Goal: Information Seeking & Learning: Learn about a topic

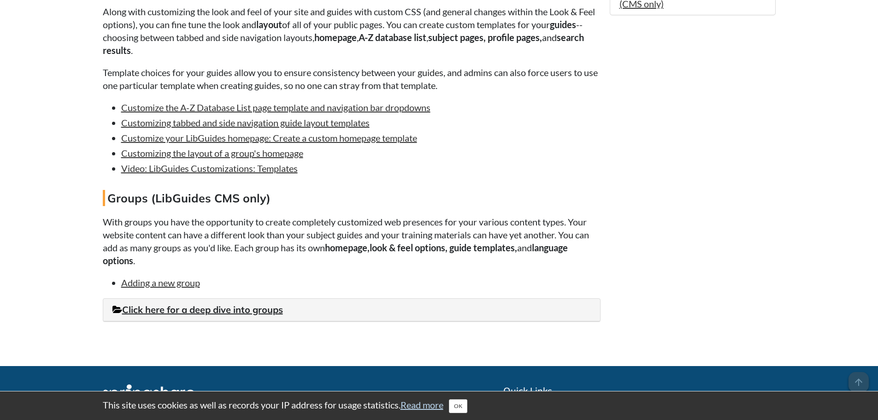
scroll to position [829, 0]
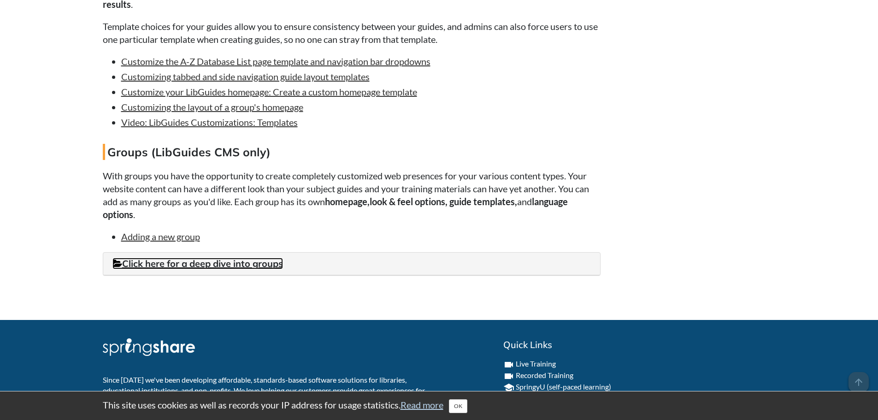
click at [204, 269] on link "Click here for a deep dive into groups" at bounding box center [197, 264] width 170 height 12
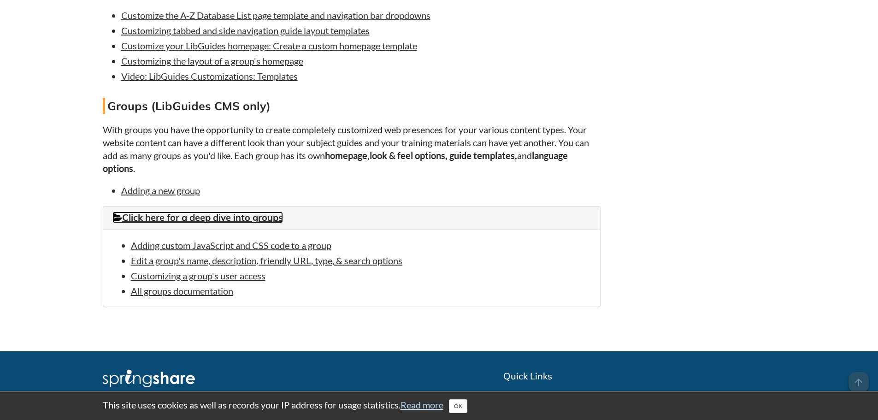
scroll to position [922, 0]
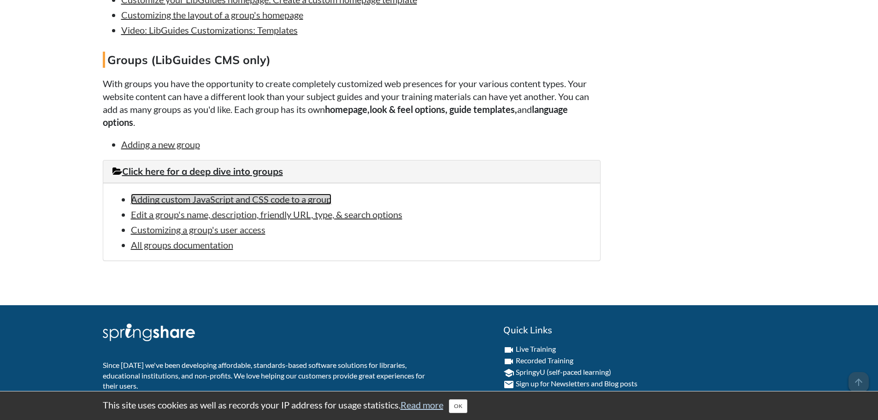
click at [209, 205] on link "Adding custom JavaScript and CSS code to a group" at bounding box center [231, 199] width 200 height 11
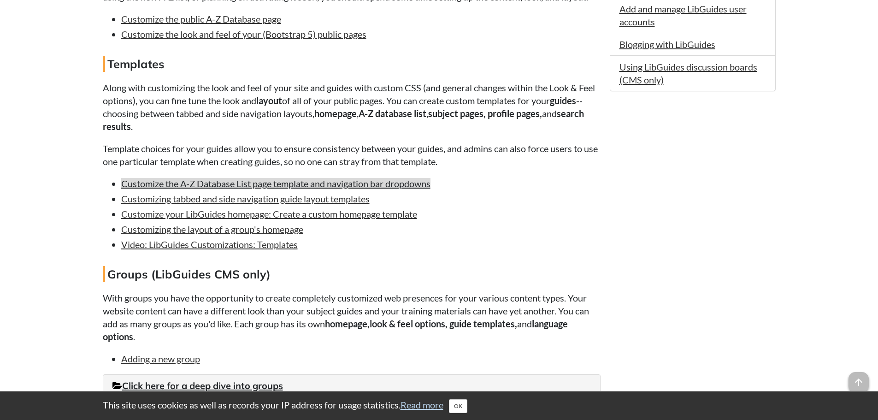
scroll to position [707, 0]
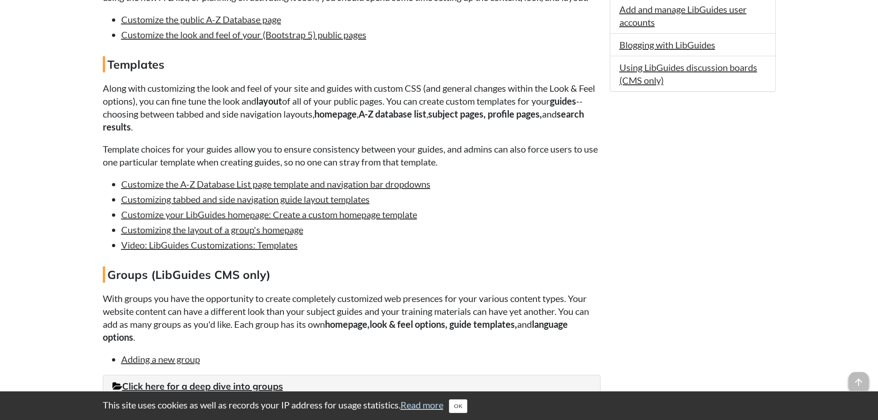
click at [180, 164] on p "Template choices for your guides allow you to ensure consistency between your g…" at bounding box center [352, 155] width 498 height 26
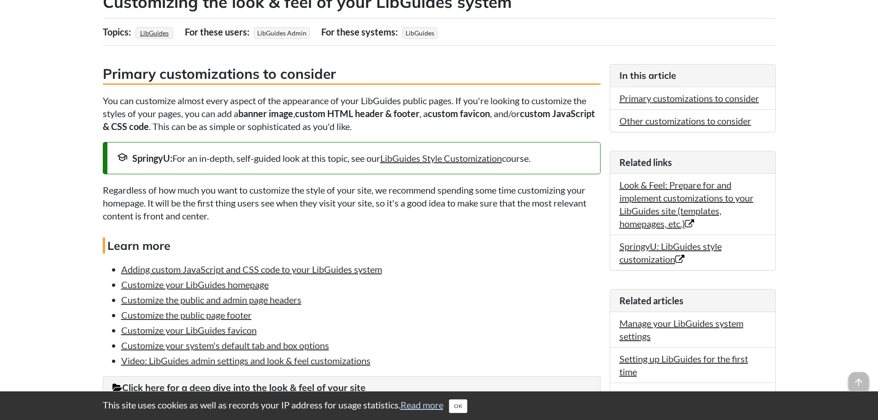
scroll to position [200, 0]
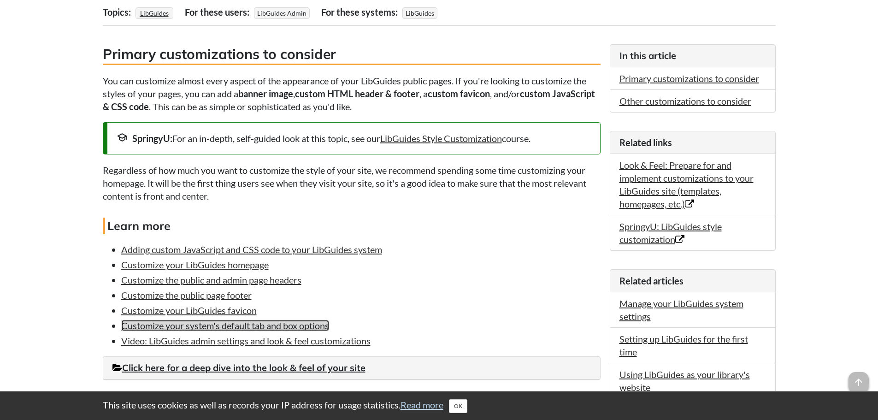
click at [169, 325] on link "Customize your system's default tab and box options" at bounding box center [225, 325] width 208 height 11
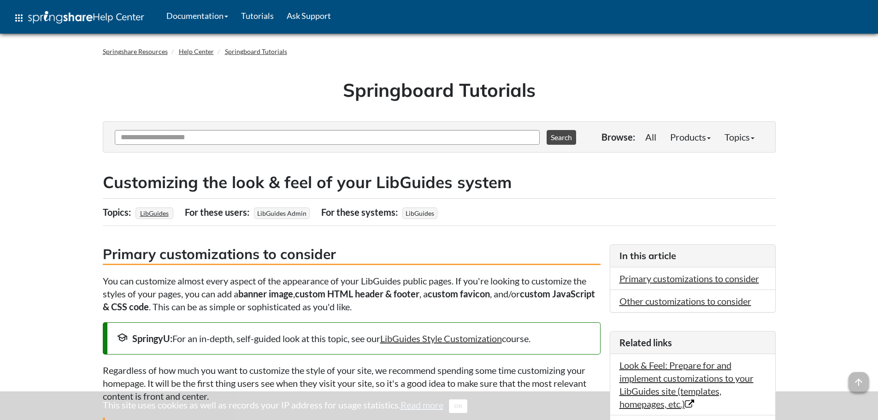
scroll to position [200, 0]
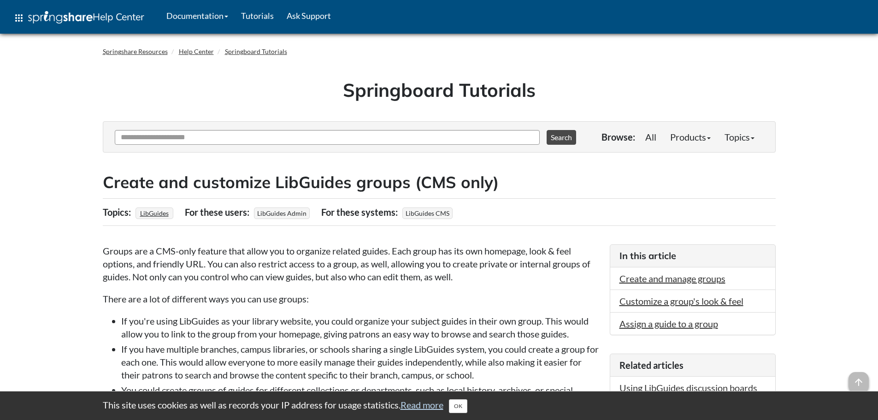
scroll to position [46, 0]
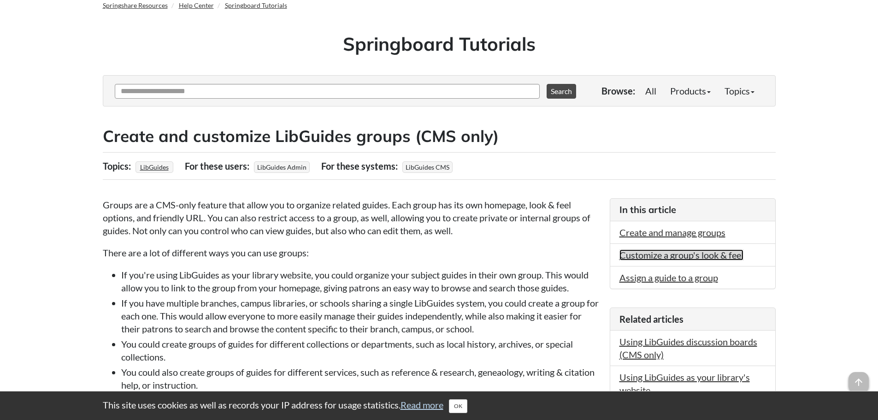
click at [674, 253] on link "Customize a group's look & feel" at bounding box center [681, 254] width 124 height 11
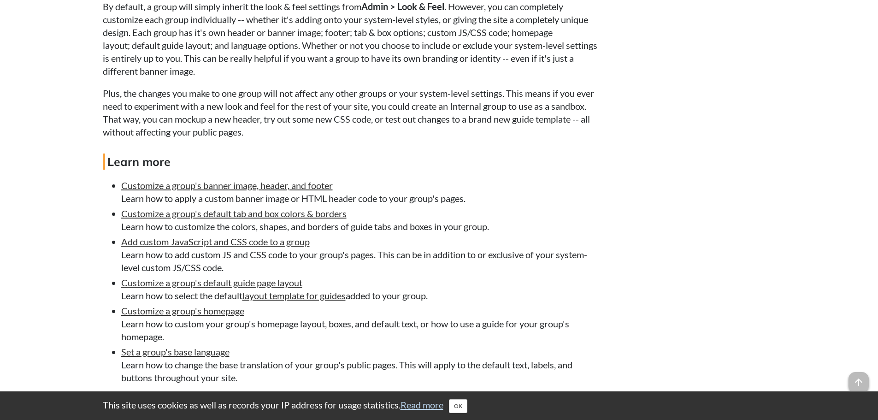
scroll to position [1678, 0]
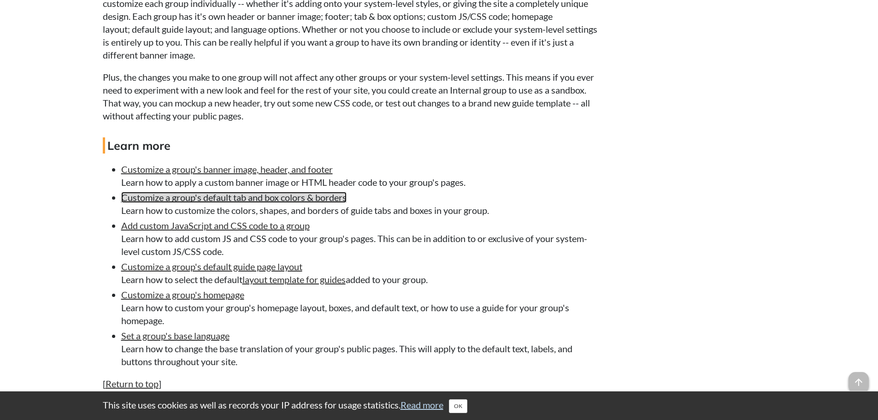
click at [243, 195] on link "Customize a group's default tab and box colors & borders" at bounding box center [233, 197] width 225 height 11
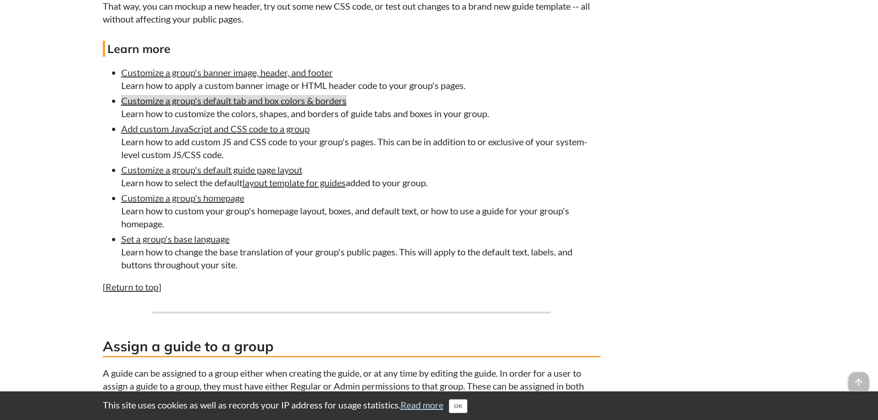
scroll to position [1761, 0]
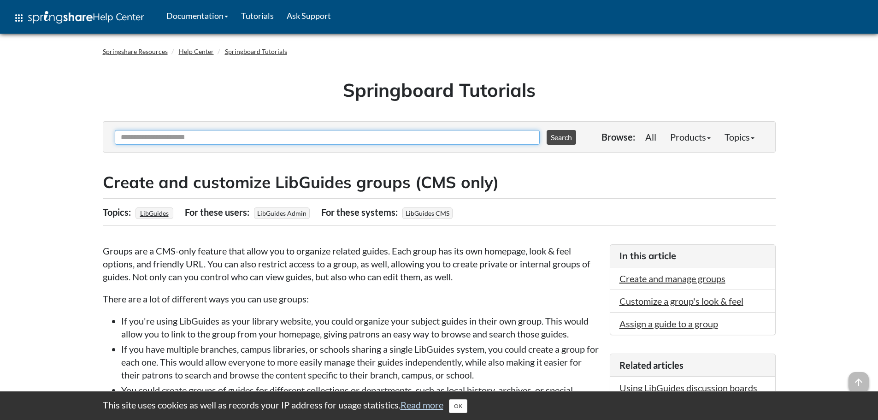
click at [361, 138] on input "Ask Another Question" at bounding box center [327, 137] width 425 height 15
type input "**********"
click at [546, 130] on button "Search" at bounding box center [560, 137] width 29 height 15
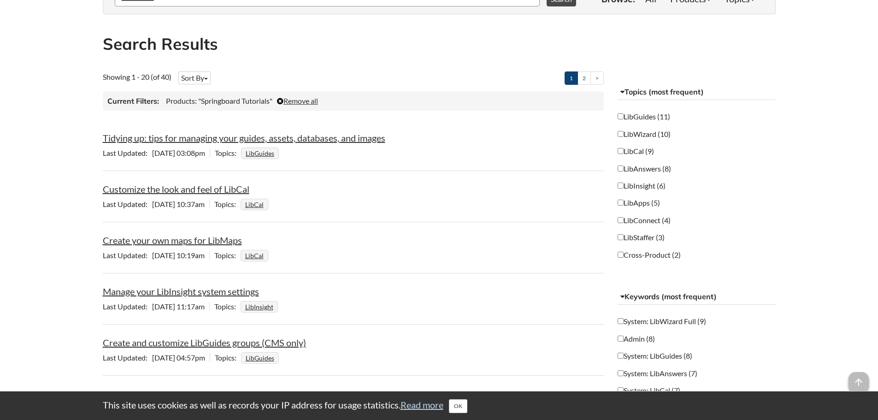
scroll to position [184, 0]
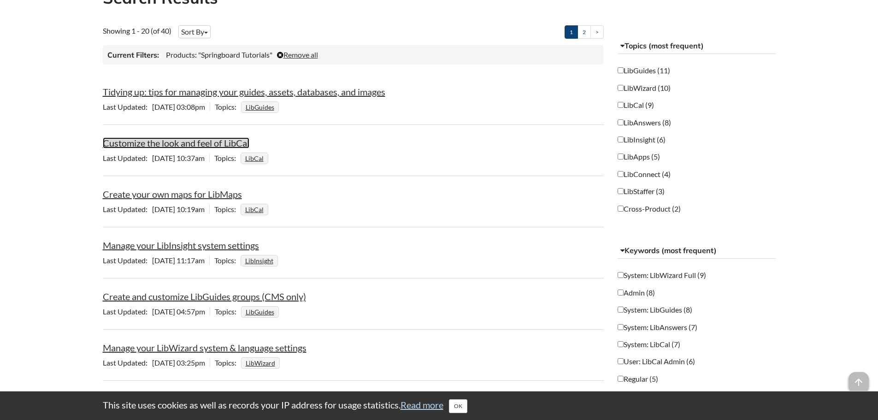
click at [173, 141] on link "Customize the look and feel of LibCal" at bounding box center [176, 142] width 147 height 11
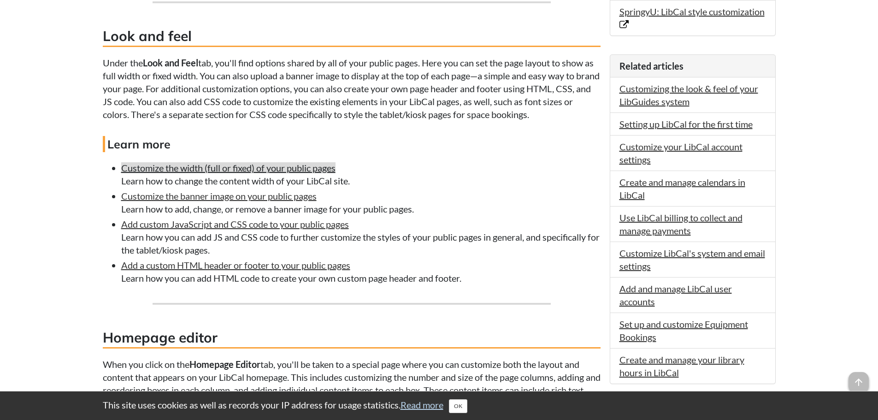
scroll to position [415, 0]
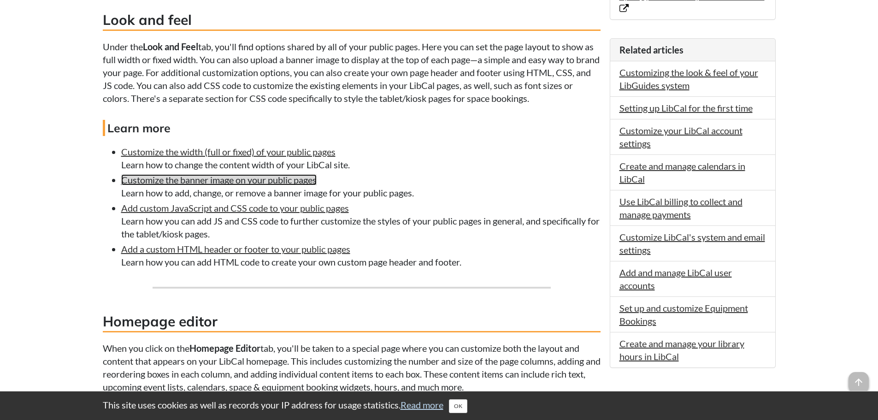
click at [187, 184] on link "Customize the banner image on your public pages" at bounding box center [218, 179] width 195 height 11
